Goal: Information Seeking & Learning: Learn about a topic

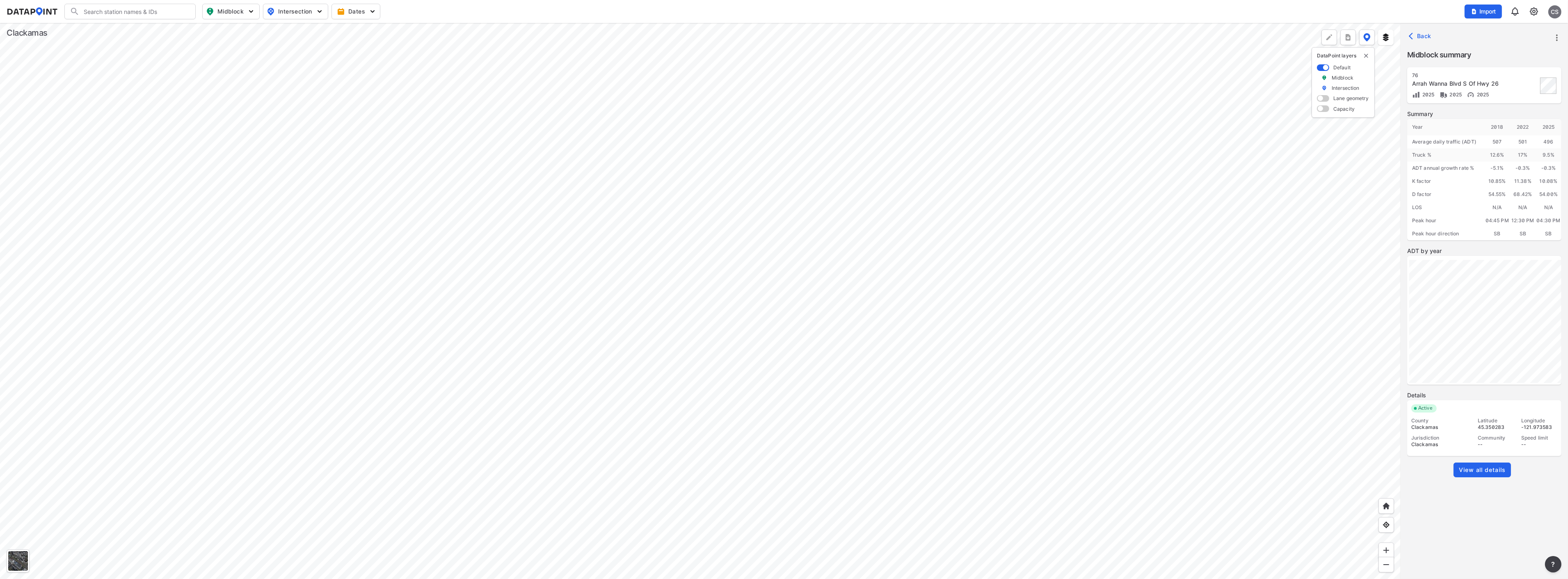
click at [1120, 331] on div at bounding box center [700, 300] width 1401 height 556
click at [812, 431] on div at bounding box center [700, 300] width 1401 height 556
click at [635, 286] on div at bounding box center [700, 300] width 1401 height 556
click at [589, 285] on div at bounding box center [700, 300] width 1401 height 556
click at [1484, 472] on span "View all details" at bounding box center [1482, 470] width 47 height 8
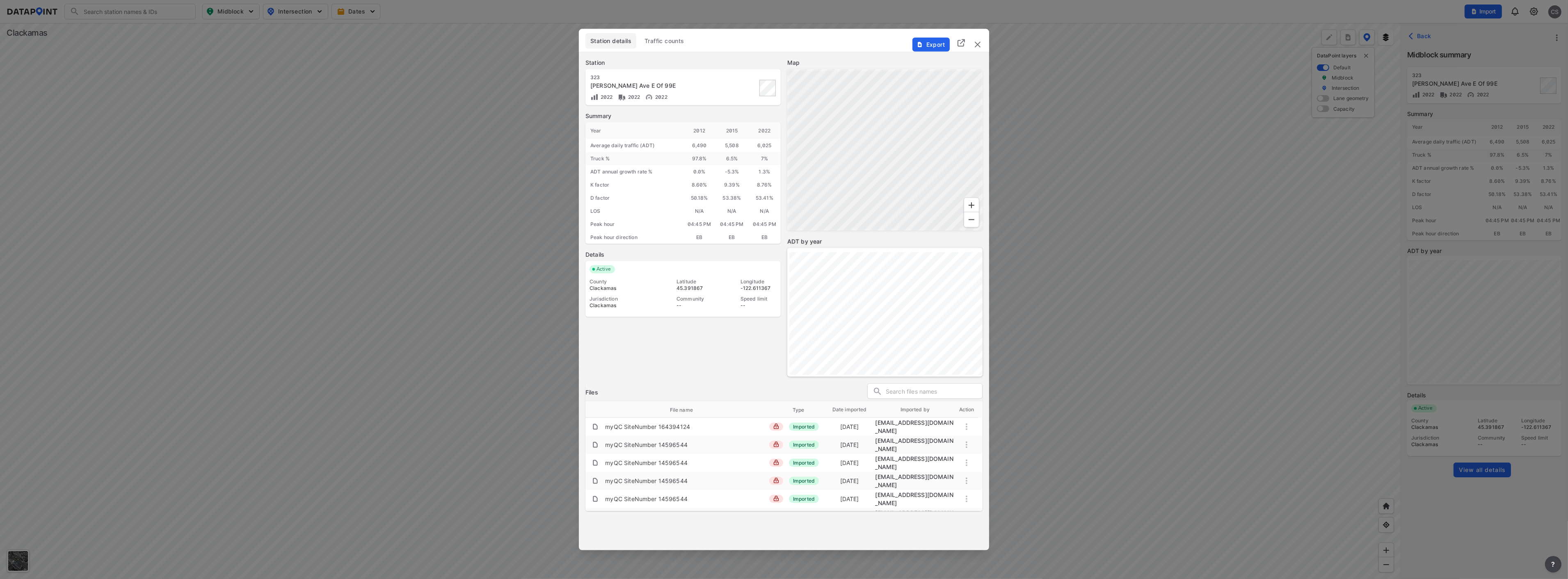
click at [679, 39] on span "Traffic counts" at bounding box center [664, 40] width 40 height 8
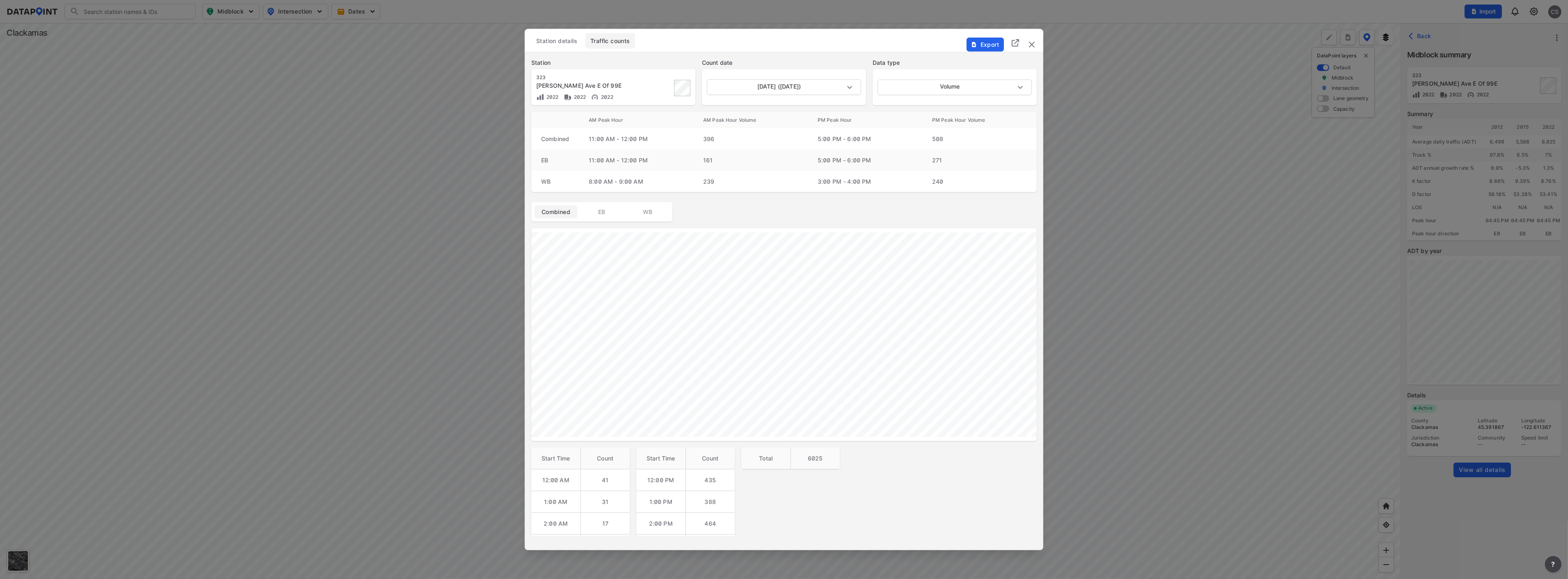
click at [1029, 42] on img "delete" at bounding box center [1032, 44] width 9 height 9
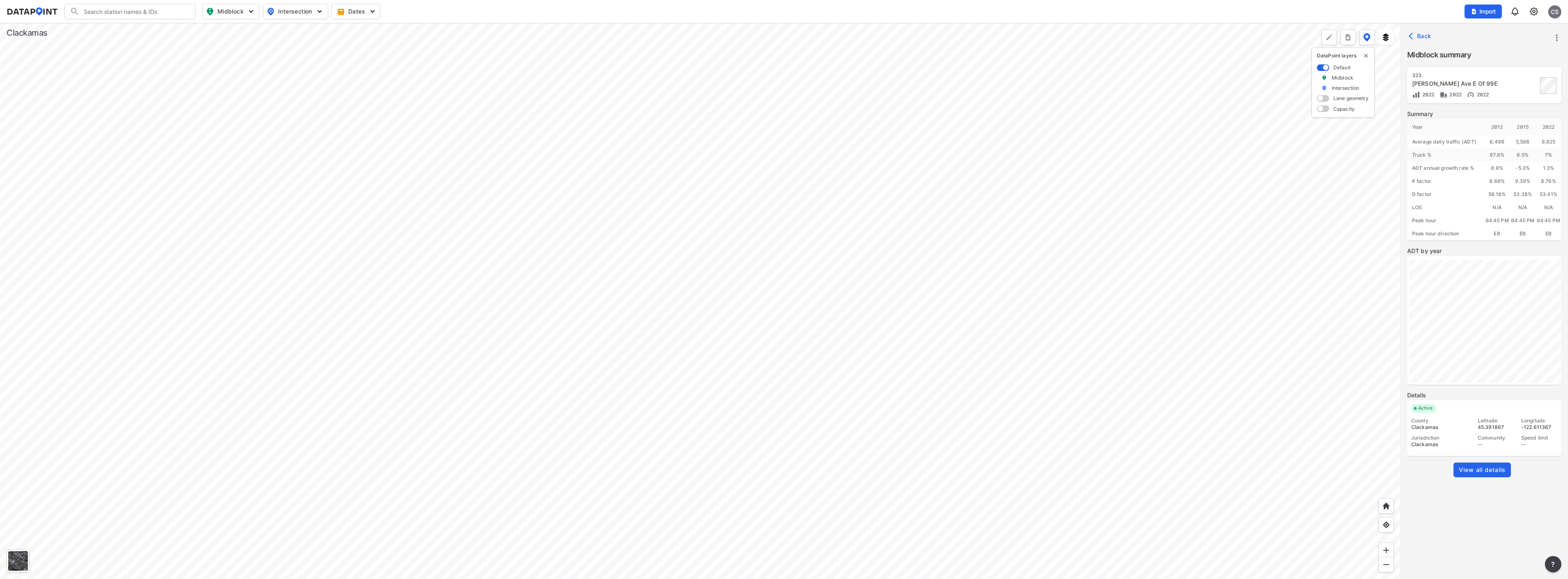
click at [1466, 466] on span "View all details" at bounding box center [1482, 470] width 47 height 8
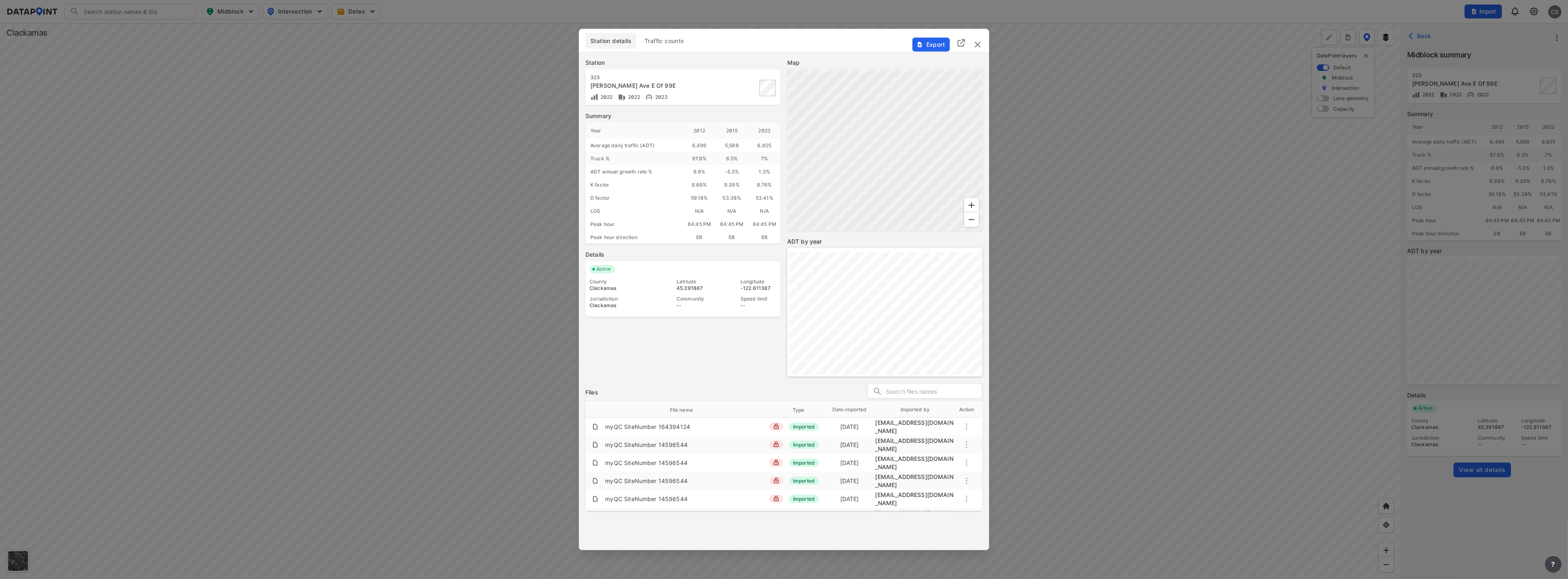
click at [673, 44] on span "Traffic counts" at bounding box center [664, 40] width 40 height 8
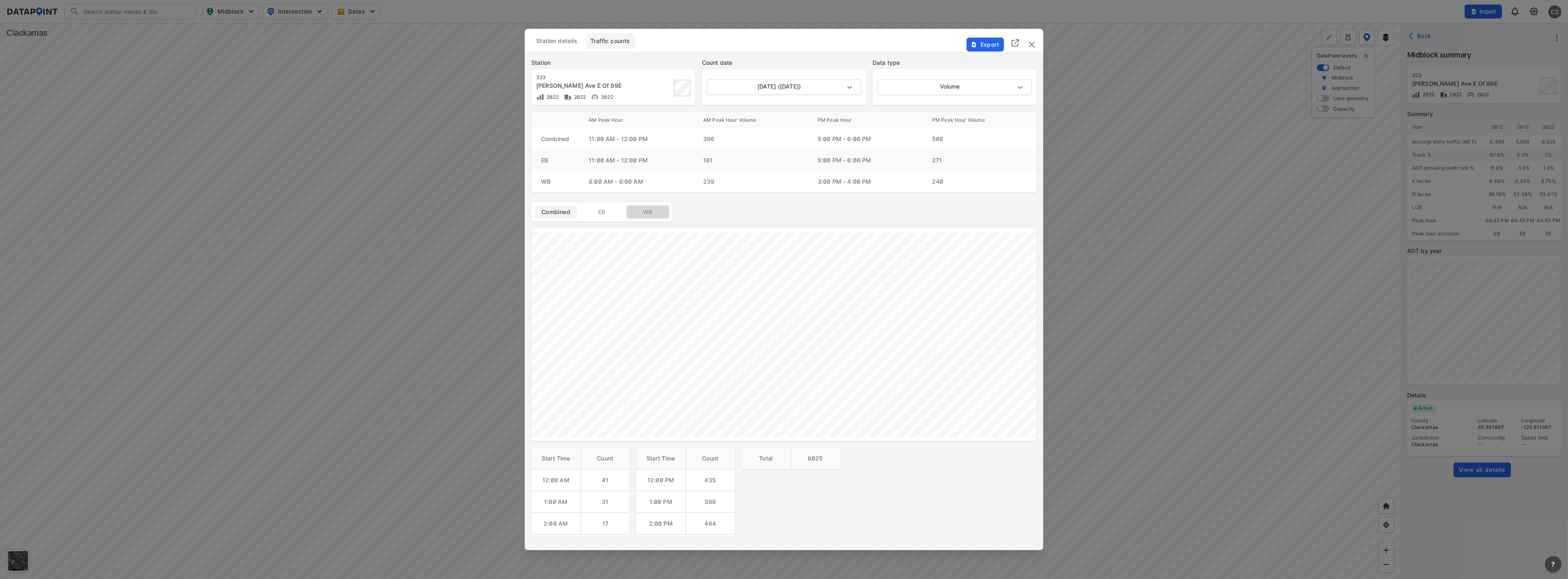
click at [646, 211] on span "WB" at bounding box center [647, 211] width 33 height 8
click at [612, 209] on span "EB" at bounding box center [601, 211] width 33 height 8
click at [1035, 43] on img "delete" at bounding box center [1032, 44] width 9 height 9
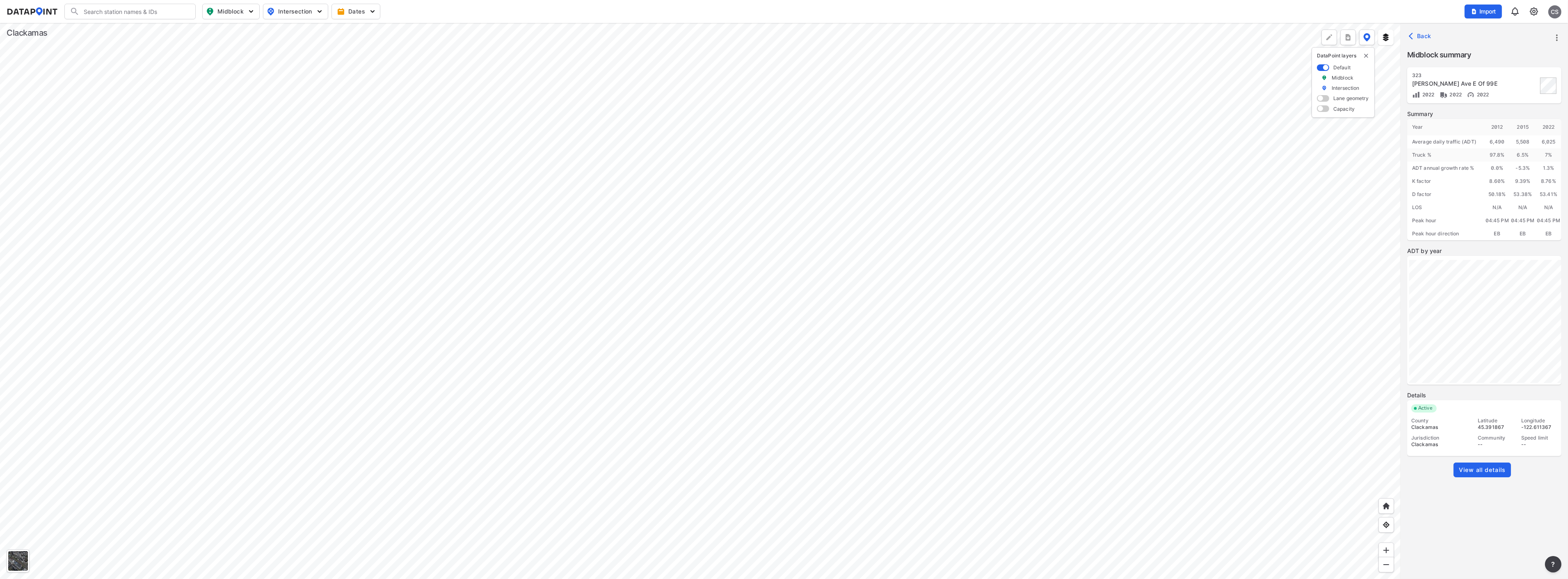
click at [566, 171] on div at bounding box center [700, 300] width 1401 height 556
click at [718, 344] on div at bounding box center [700, 300] width 1401 height 556
click at [632, 282] on div at bounding box center [700, 300] width 1401 height 556
click at [660, 246] on div at bounding box center [700, 300] width 1401 height 556
click at [1489, 324] on span "View all details" at bounding box center [1482, 325] width 47 height 8
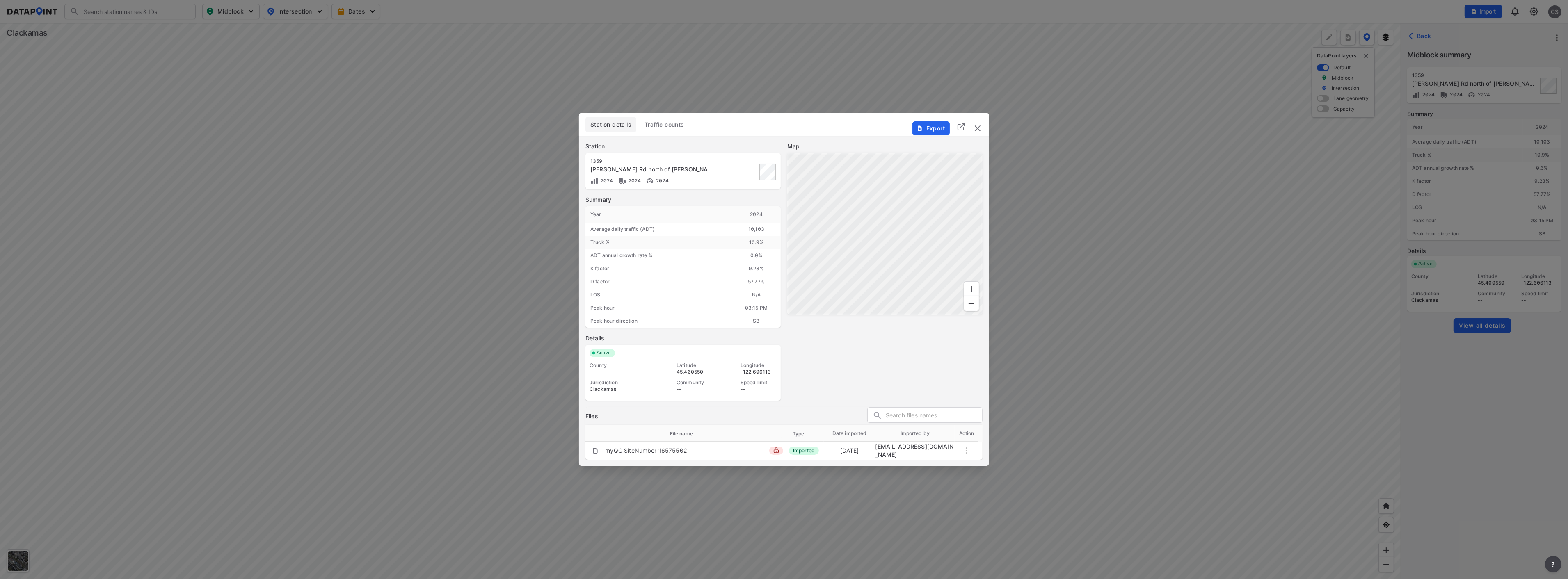
click at [666, 126] on span "Traffic counts" at bounding box center [664, 124] width 40 height 8
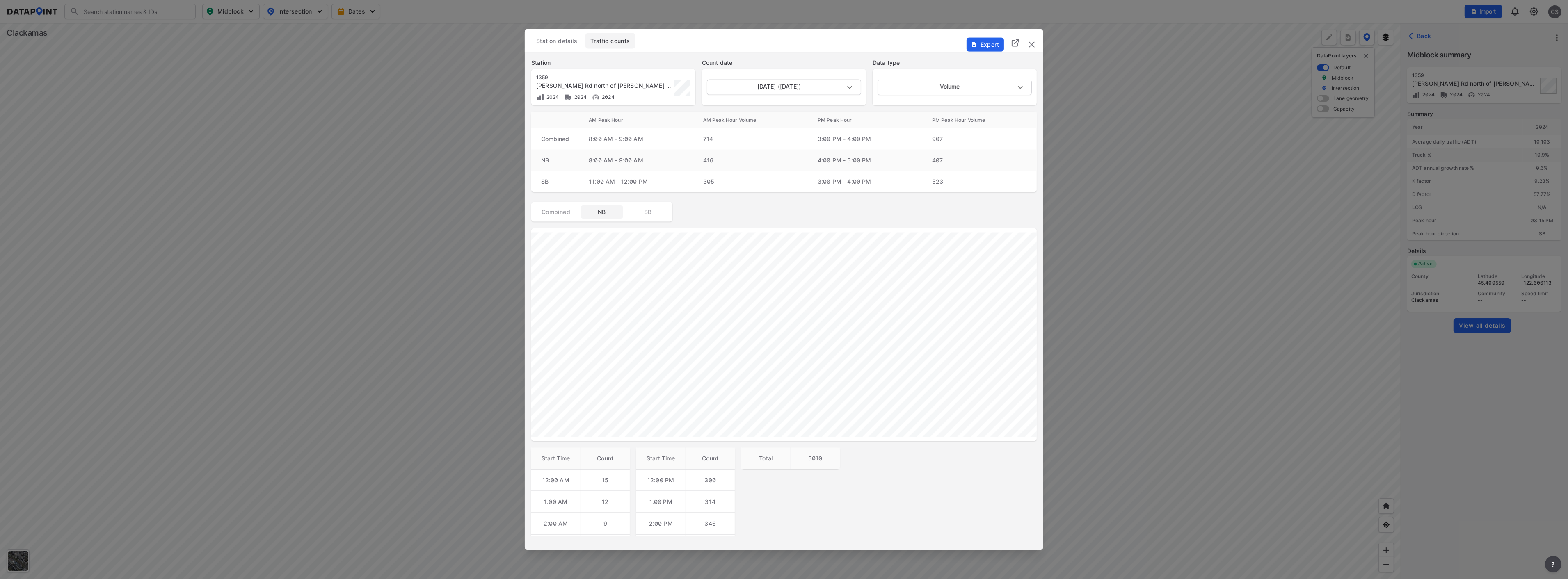
click at [562, 211] on span "Combined" at bounding box center [556, 211] width 33 height 8
click at [1033, 44] on img "delete" at bounding box center [1032, 44] width 9 height 9
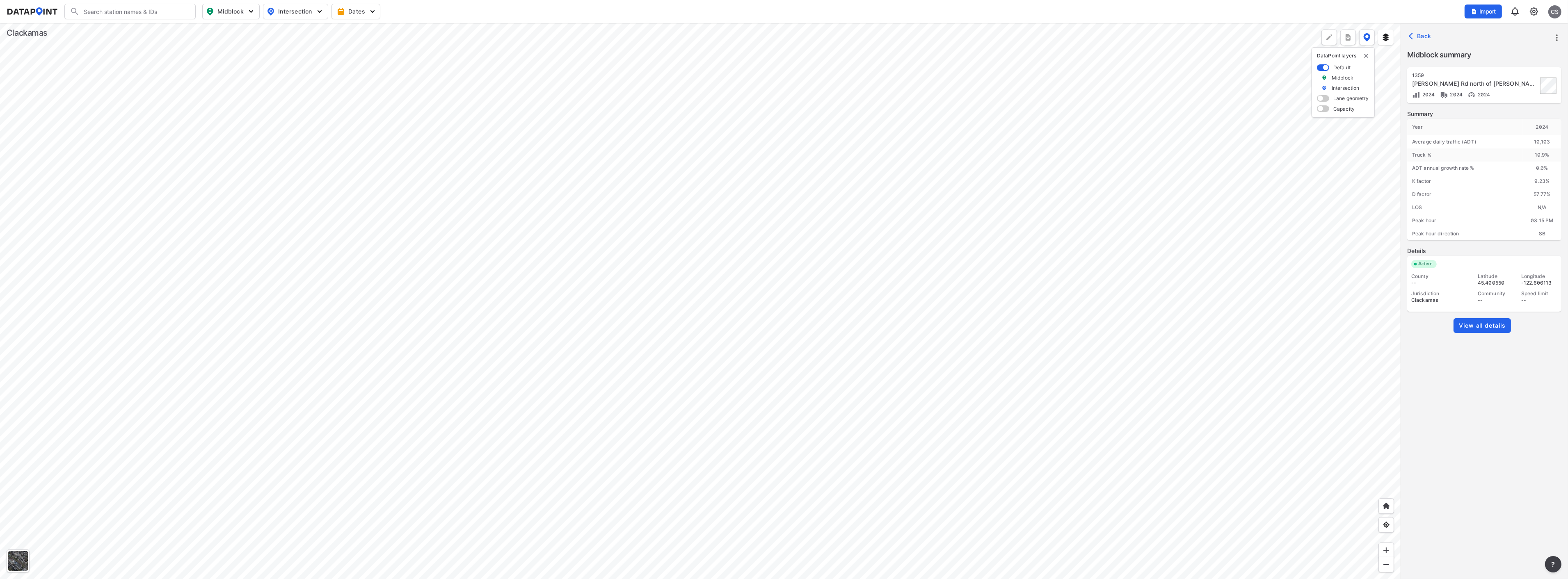
click at [1479, 325] on span "View all details" at bounding box center [1482, 325] width 47 height 8
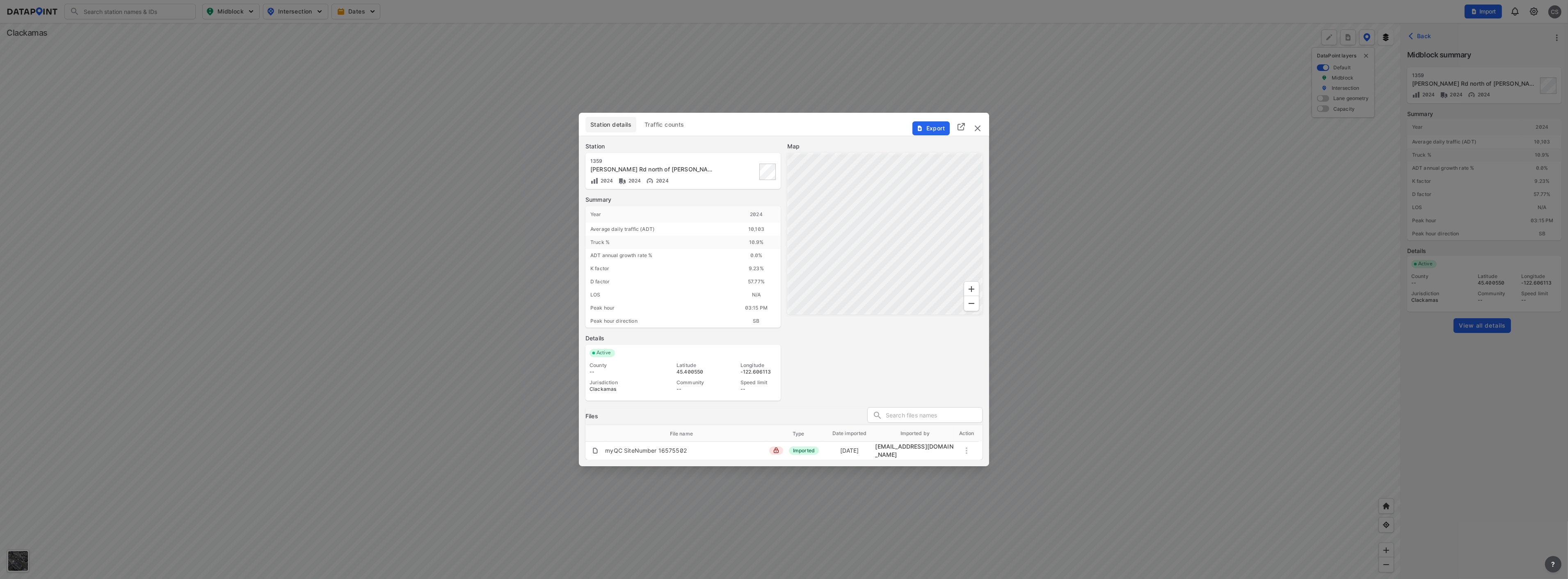
click at [665, 122] on span "Traffic counts" at bounding box center [664, 124] width 40 height 8
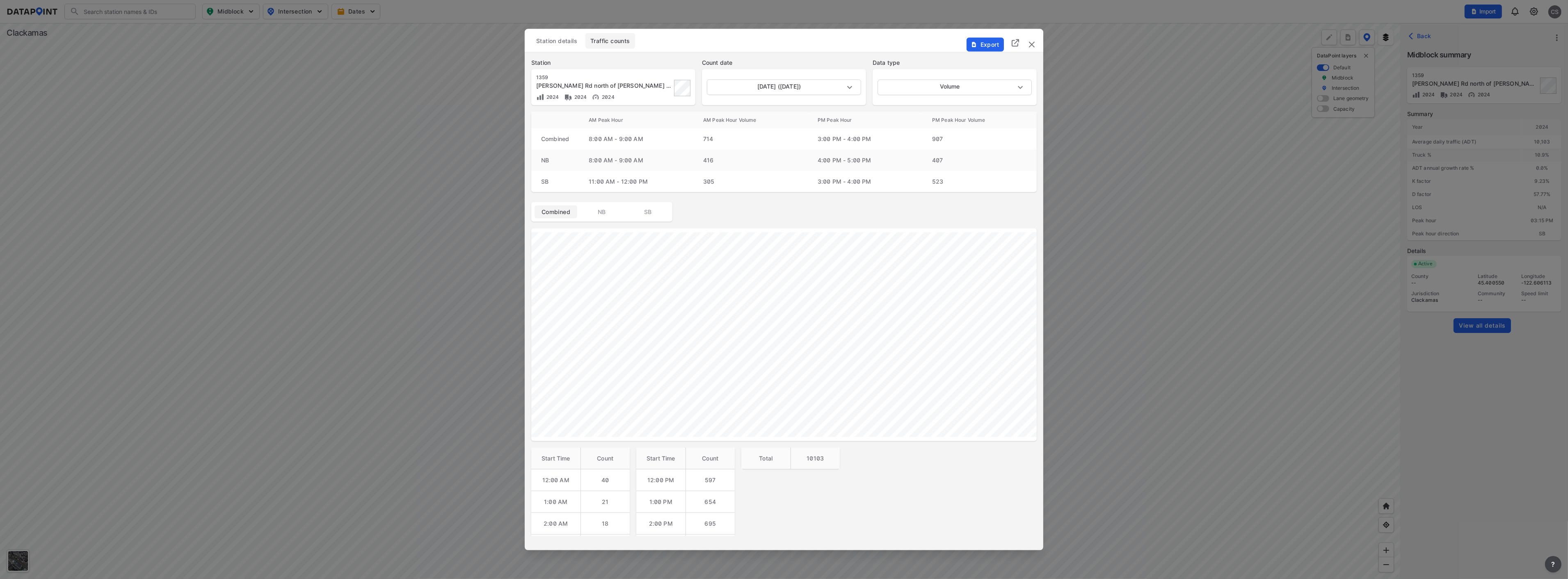
click at [1029, 45] on img "delete" at bounding box center [1032, 44] width 9 height 9
